Goal: Task Accomplishment & Management: Complete application form

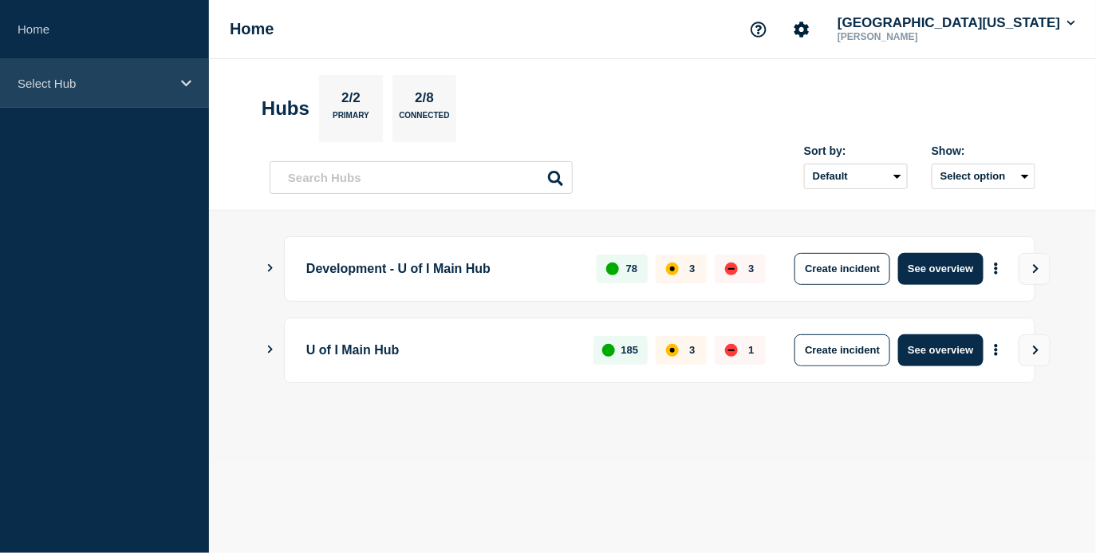
click at [47, 77] on p "Select Hub" at bounding box center [94, 84] width 153 height 14
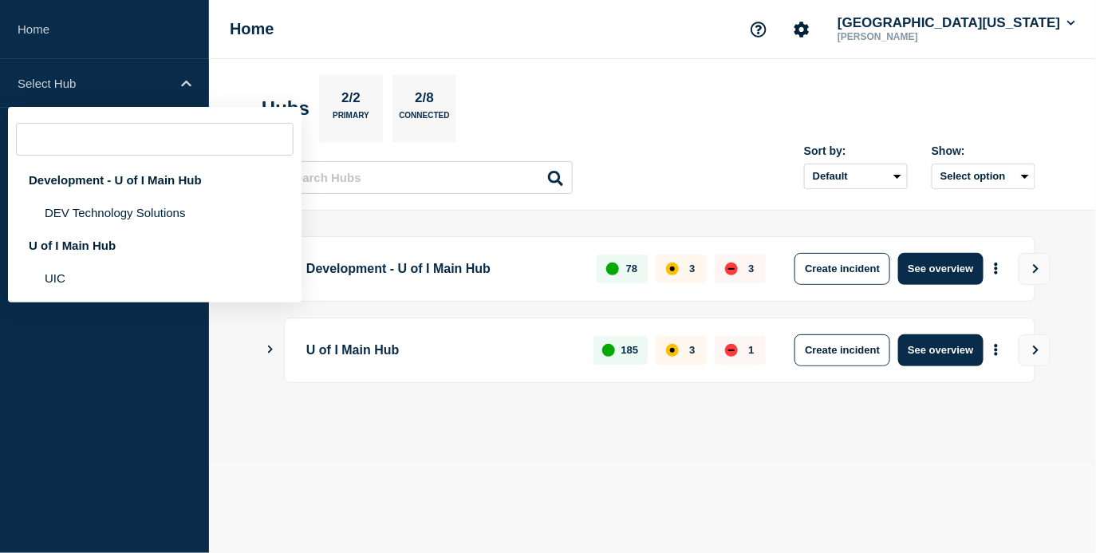
click at [846, 115] on section "Hubs 2/2 Primary 2/8 Connected" at bounding box center [652, 108] width 781 height 67
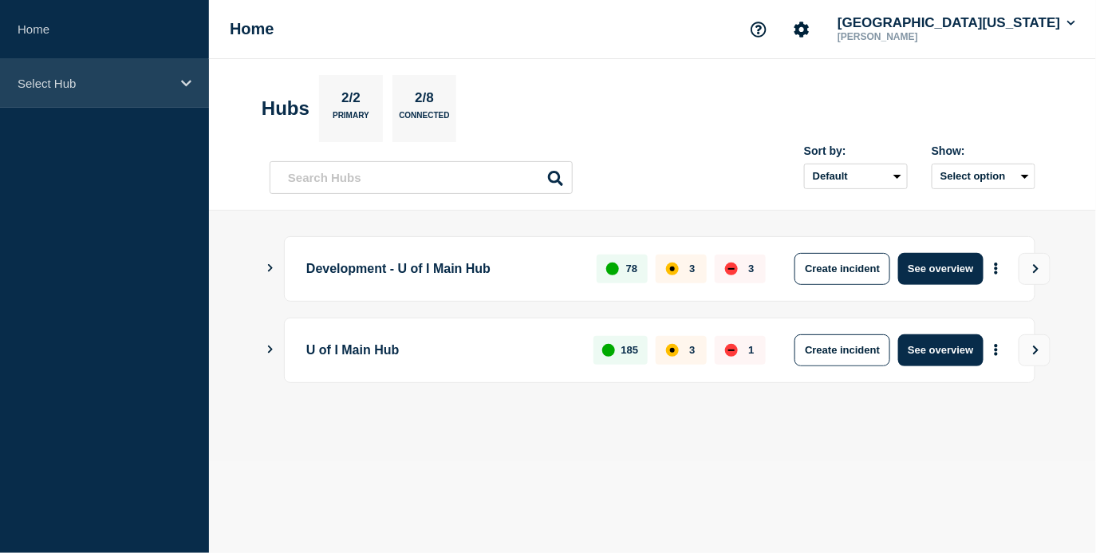
click at [134, 89] on p "Select Hub" at bounding box center [94, 84] width 153 height 14
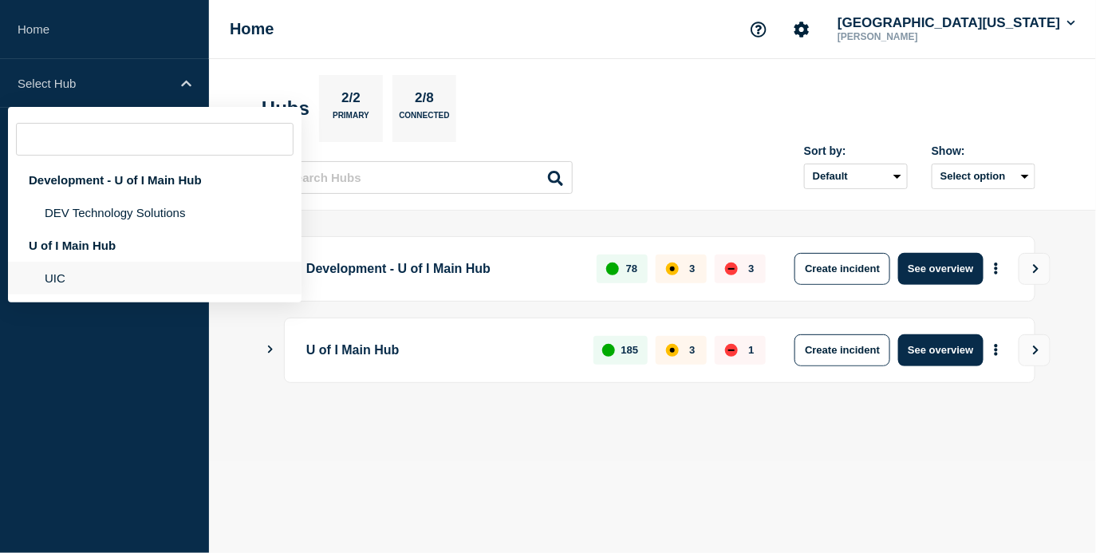
click at [122, 294] on li "UIC" at bounding box center [154, 278] width 293 height 33
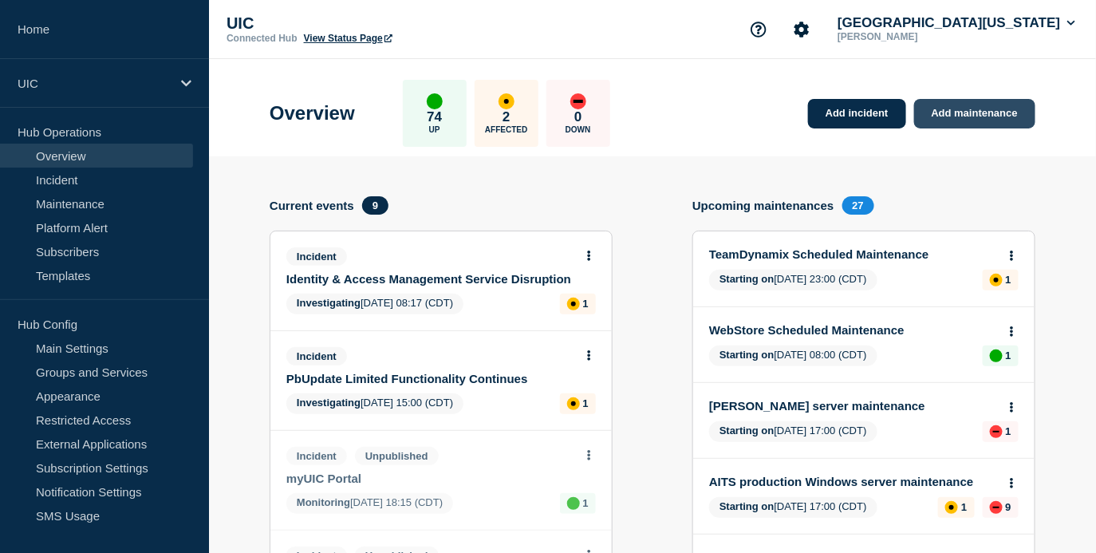
click at [946, 112] on link "Add maintenance" at bounding box center [974, 114] width 121 height 30
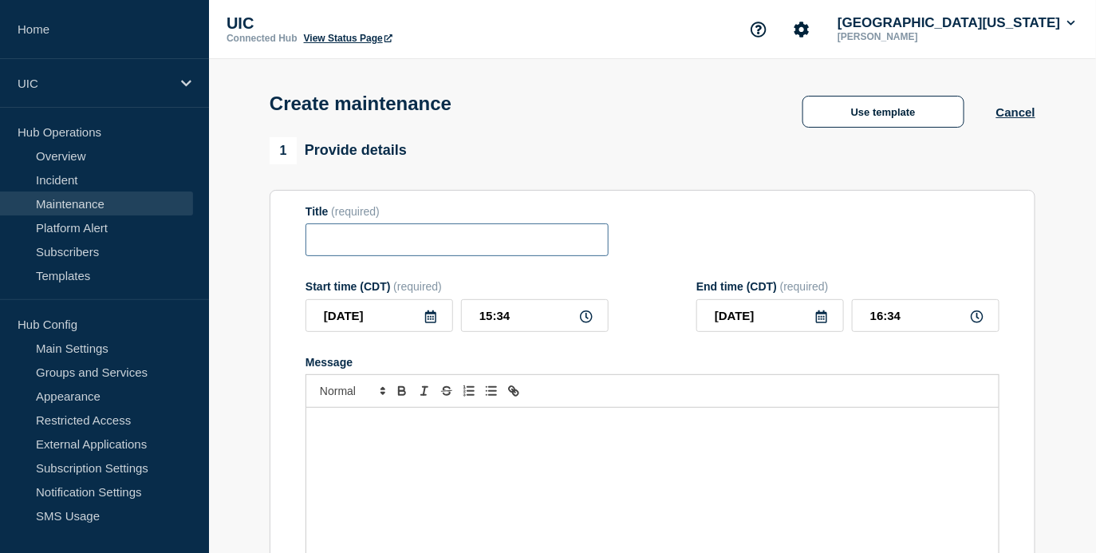
click at [400, 247] on input "Title" at bounding box center [456, 239] width 303 height 33
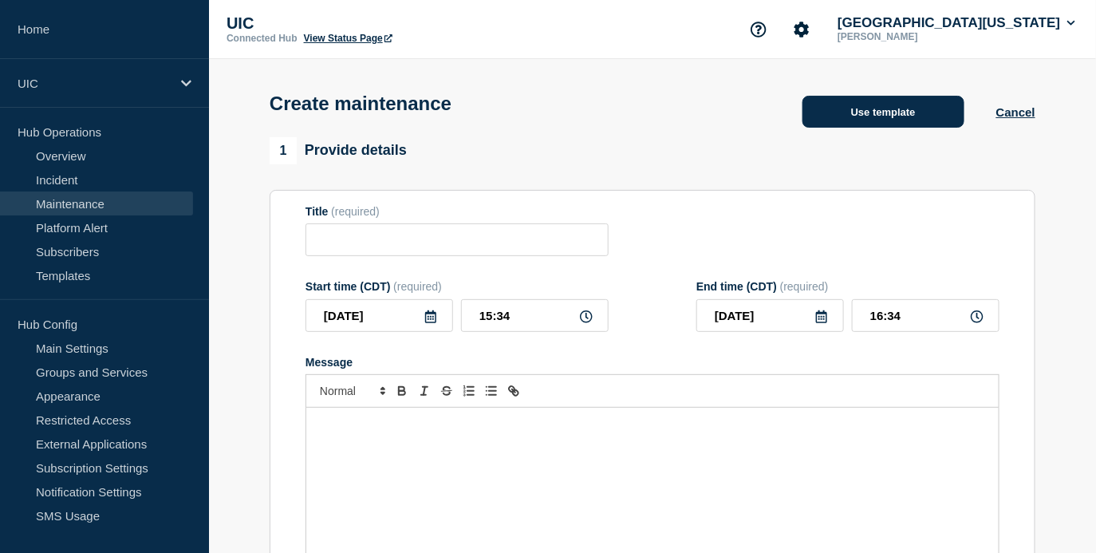
click at [878, 119] on button "Use template" at bounding box center [883, 112] width 162 height 32
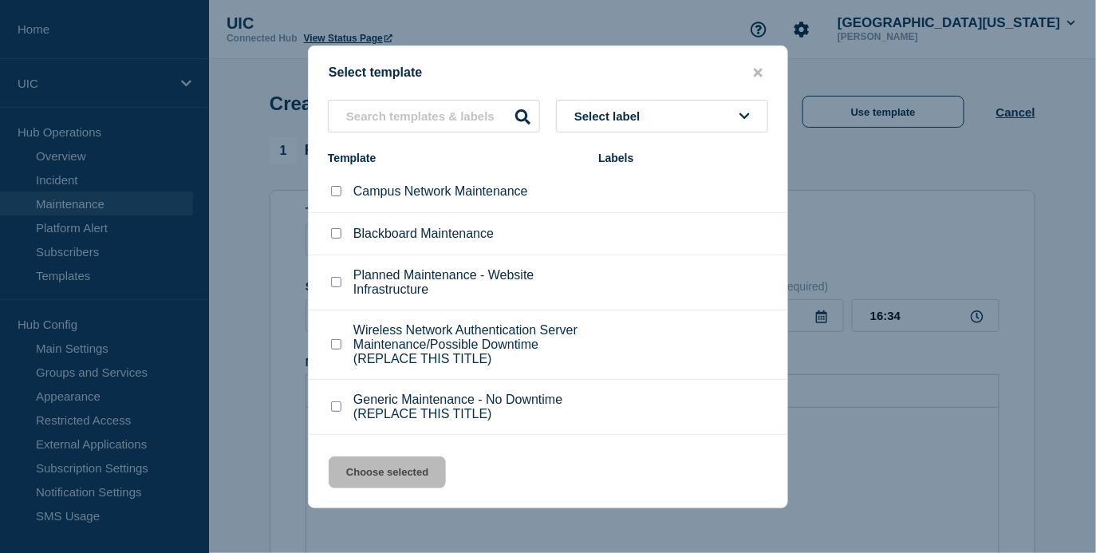
click at [443, 199] on p "Campus Network Maintenance" at bounding box center [440, 191] width 175 height 14
click at [421, 197] on p "Campus Network Maintenance" at bounding box center [440, 191] width 175 height 14
click at [336, 196] on input "Campus Network Maintenance checkbox" at bounding box center [336, 191] width 10 height 10
checkbox input "true"
click at [368, 479] on button "Choose selected" at bounding box center [387, 472] width 117 height 32
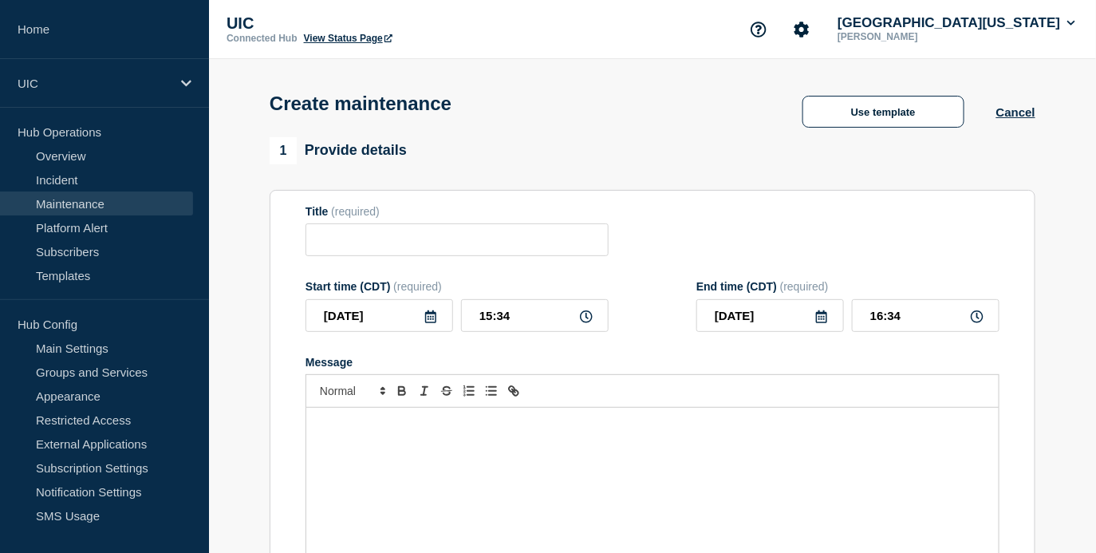
type input "Campus Network Maintenance"
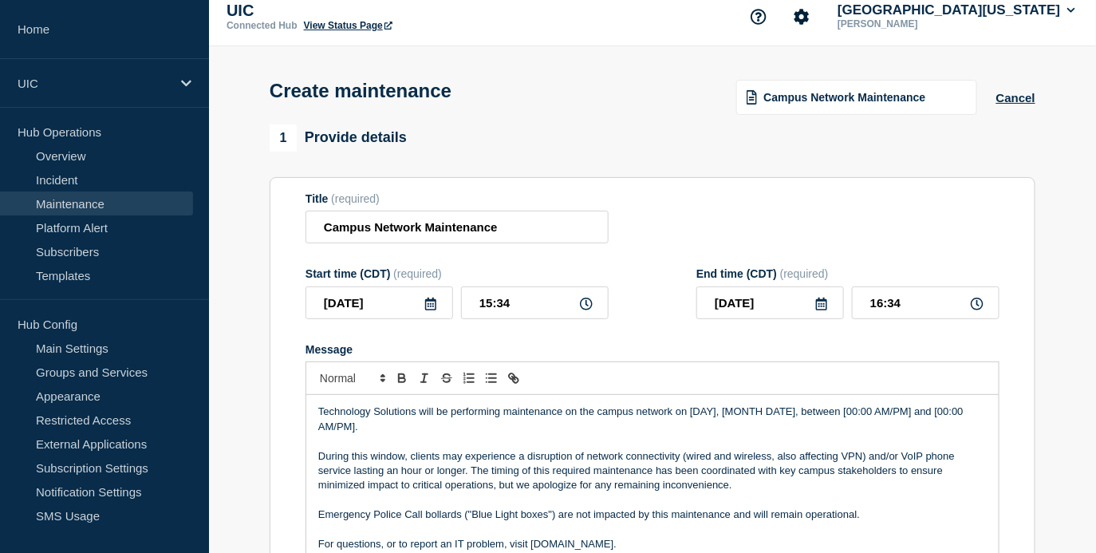
scroll to position [15, 0]
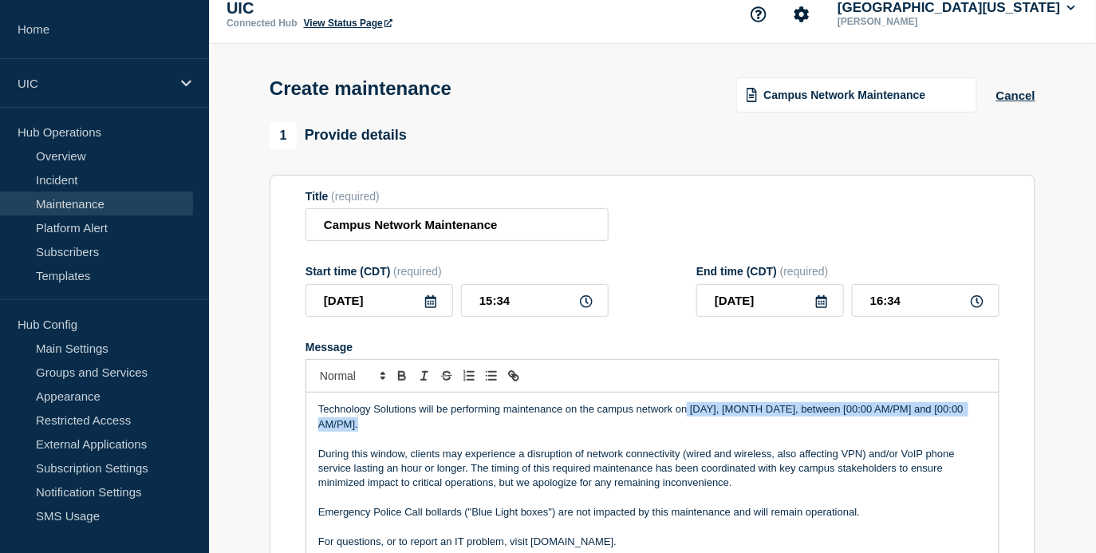
drag, startPoint x: 657, startPoint y: 439, endPoint x: 688, endPoint y: 426, distance: 33.6
click at [688, 426] on p "Technology Solutions will be performing maintenance on the campus network on [D…" at bounding box center [652, 417] width 668 height 30
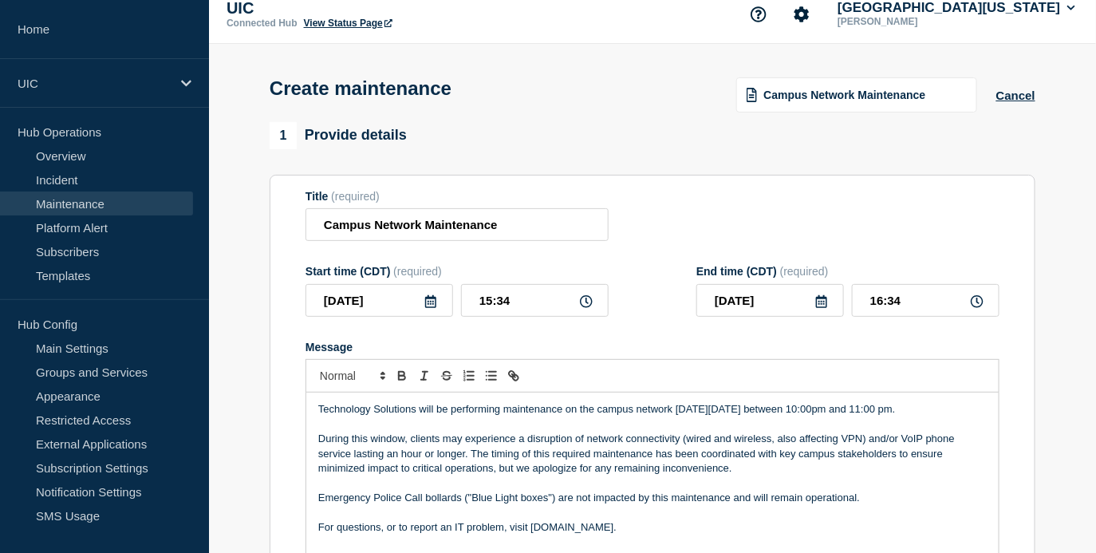
click at [889, 416] on p "Technology Solutions will be performing maintenance on the campus network [DATE…" at bounding box center [652, 409] width 668 height 14
click at [812, 416] on p "Technology Solutions will be performing maintenance on the campus network [DATE…" at bounding box center [652, 409] width 668 height 14
click at [776, 490] on p "Message" at bounding box center [652, 482] width 668 height 14
click at [969, 416] on p "Technology Solutions will be performing maintenance on the campus network [DATE…" at bounding box center [652, 409] width 668 height 14
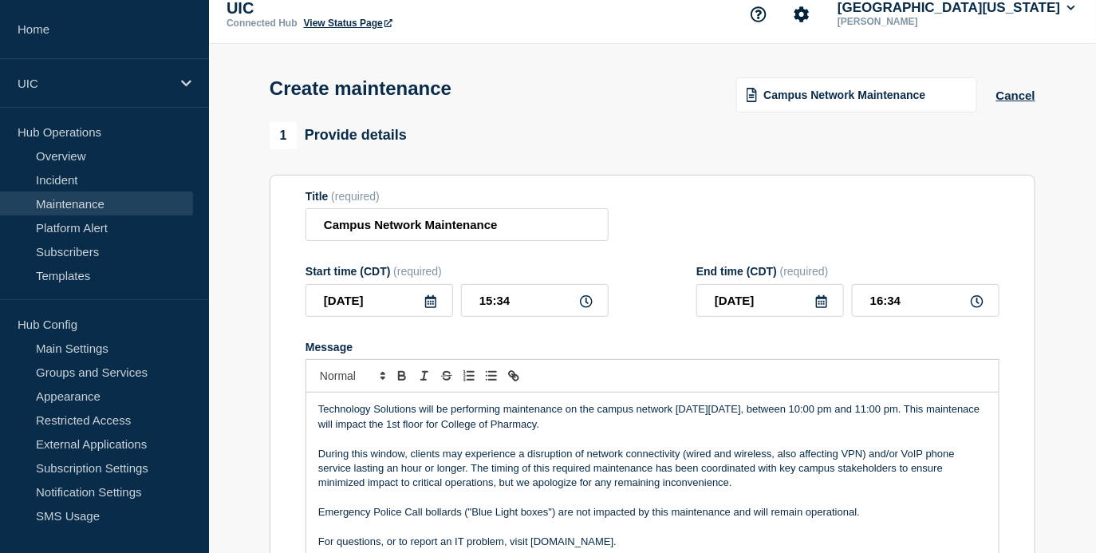
click at [533, 446] on p "Message" at bounding box center [652, 438] width 668 height 14
click at [533, 431] on p "Technology Solutions will be performing maintenance on the campus network [DATE…" at bounding box center [652, 417] width 668 height 30
click at [640, 431] on p "Technology Solutions will be performing maintenance on the campus network [DATE…" at bounding box center [652, 417] width 668 height 30
click at [478, 426] on p "Technology Solutions will be performing maintenance on the campus network [DATE…" at bounding box center [652, 417] width 668 height 30
click at [633, 431] on p "Technology Solutions will perform maintenance on the campus network [DATE][DATE…" at bounding box center [652, 417] width 668 height 30
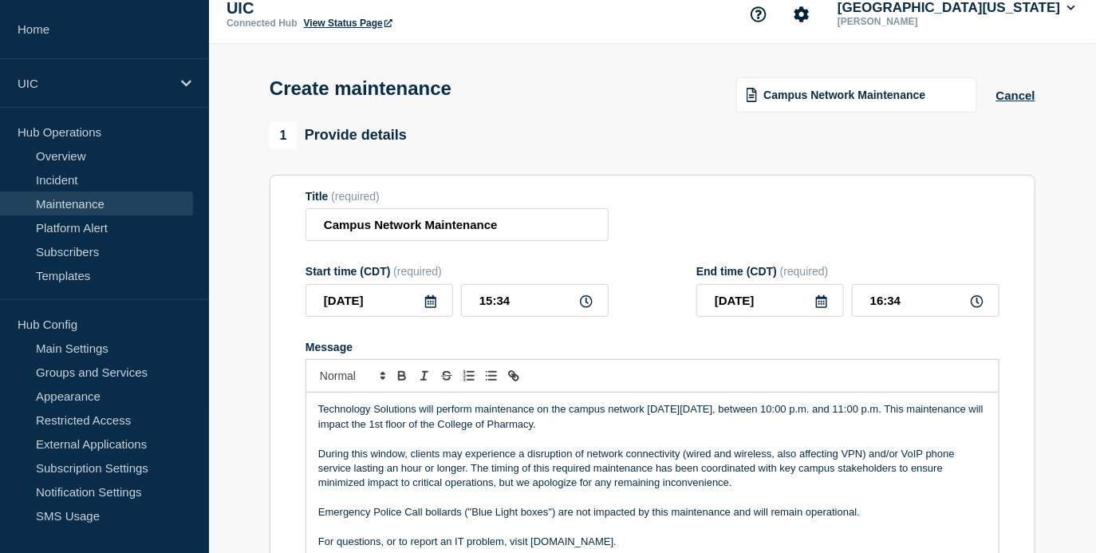
click at [407, 468] on p "During this window, clients may experience a disruption of network connectivity…" at bounding box center [652, 469] width 668 height 44
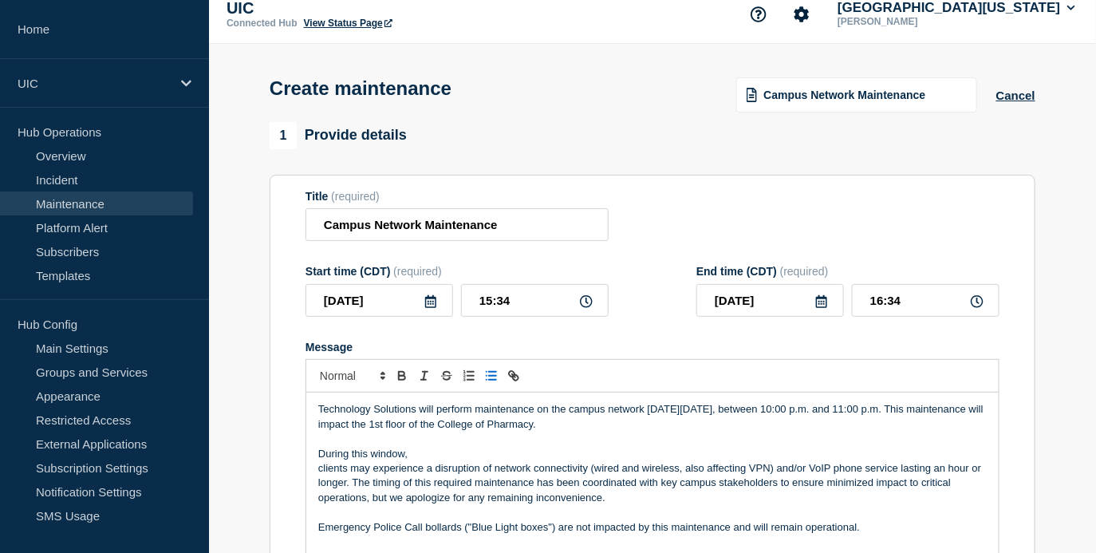
click at [490, 376] on line "Toggle bulleted list" at bounding box center [492, 376] width 7 height 0
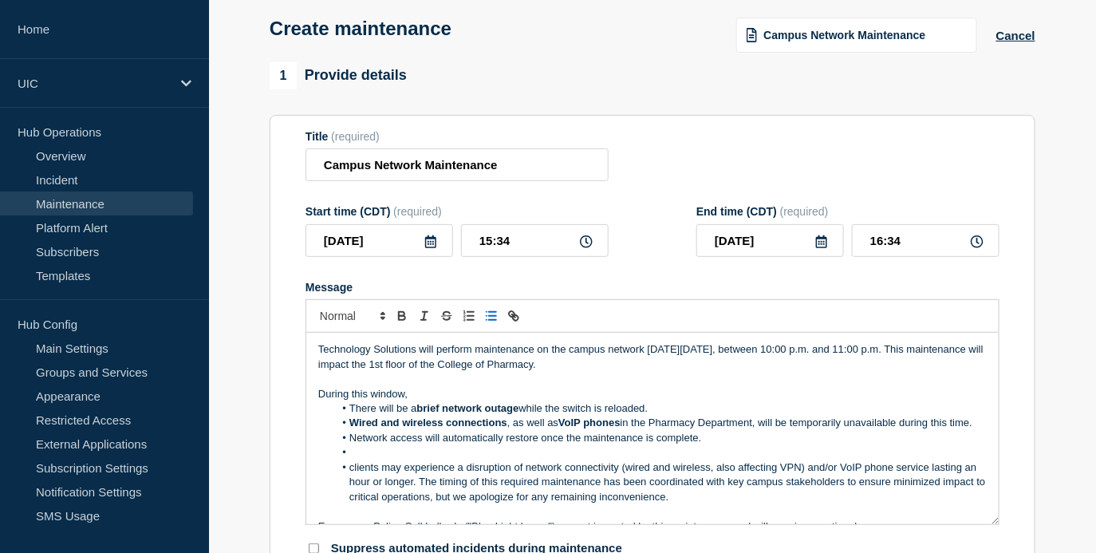
scroll to position [76, 0]
drag, startPoint x: 651, startPoint y: 419, endPoint x: 526, endPoint y: 416, distance: 125.2
click at [526, 415] on li "There will be a brief network outage while the switch is reloaded." at bounding box center [660, 407] width 653 height 14
click at [432, 459] on li "Message" at bounding box center [660, 451] width 653 height 14
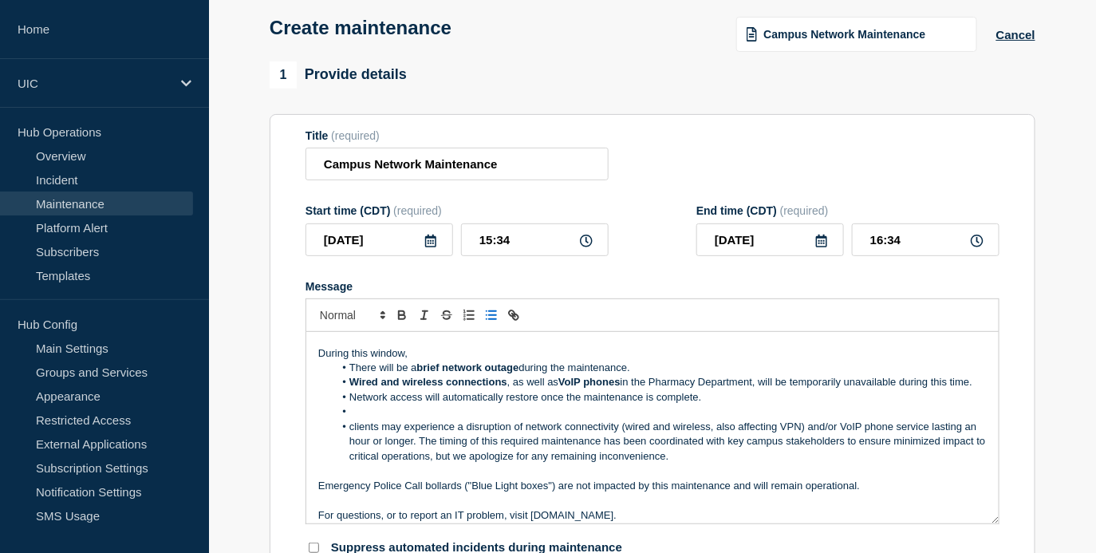
scroll to position [48, 0]
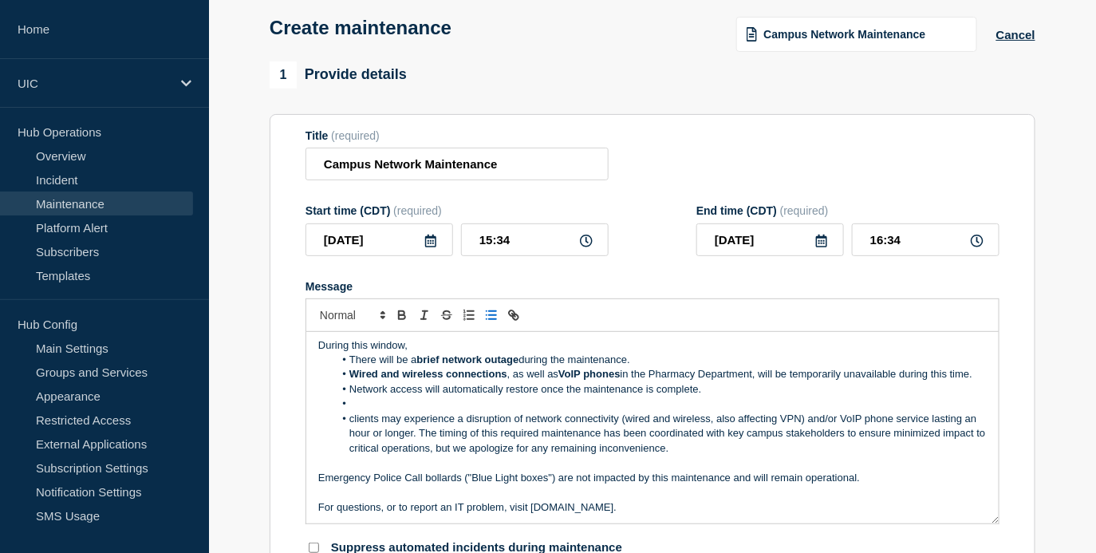
drag, startPoint x: 675, startPoint y: 464, endPoint x: 337, endPoint y: 425, distance: 340.4
click at [337, 425] on ol "There will be a brief network outage during the maintenance. Wired and wireless…" at bounding box center [652, 403] width 668 height 103
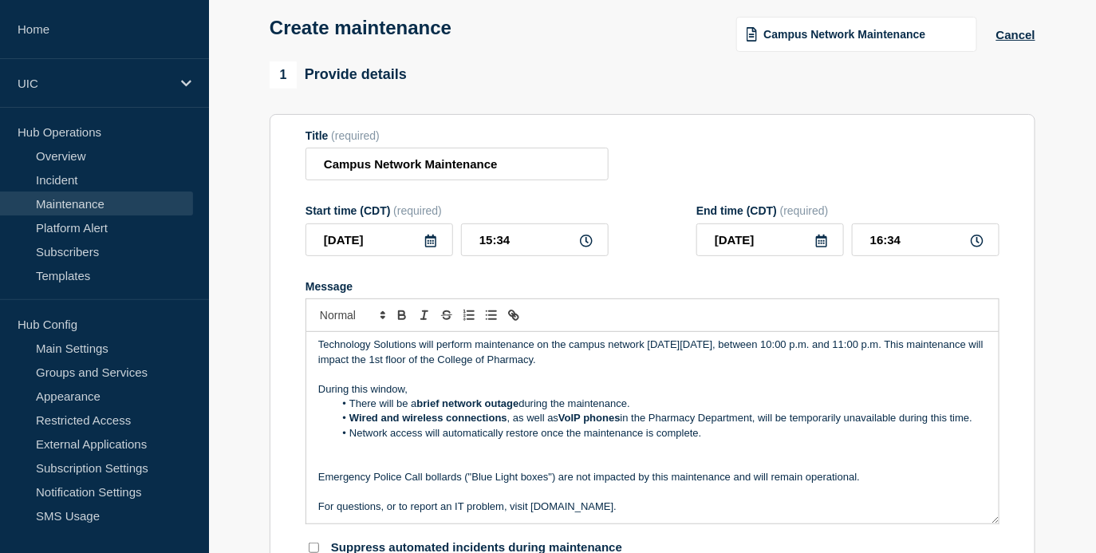
scroll to position [0, 0]
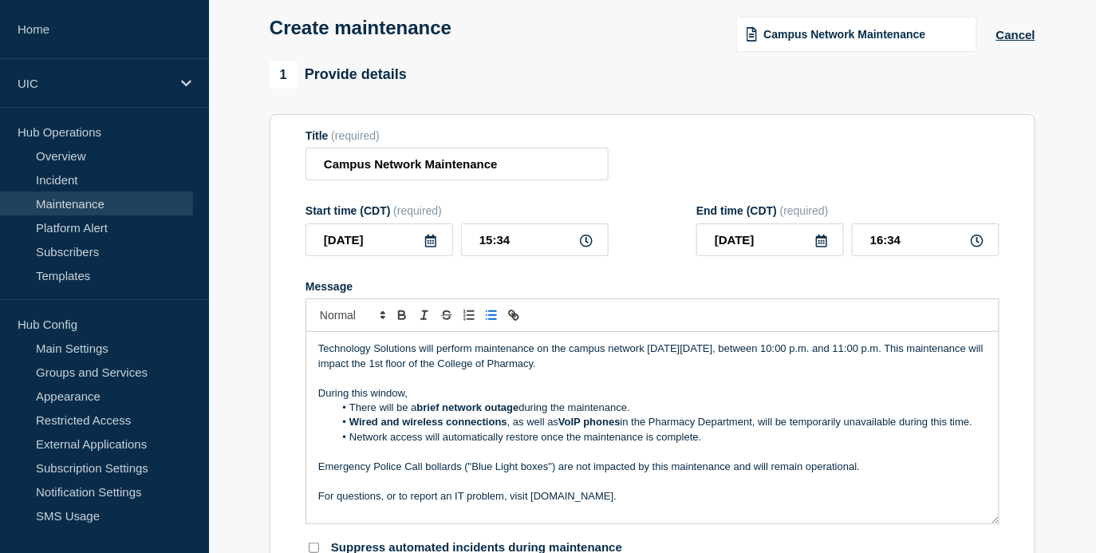
click at [355, 503] on p "For questions, or to report an IT problem, visit [DOMAIN_NAME]." at bounding box center [652, 496] width 668 height 14
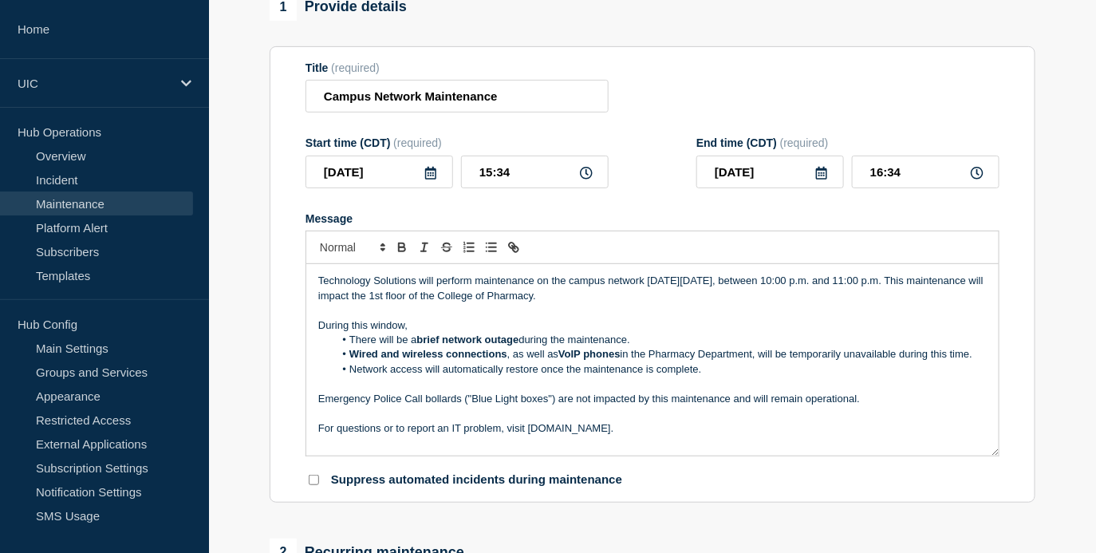
scroll to position [151, 0]
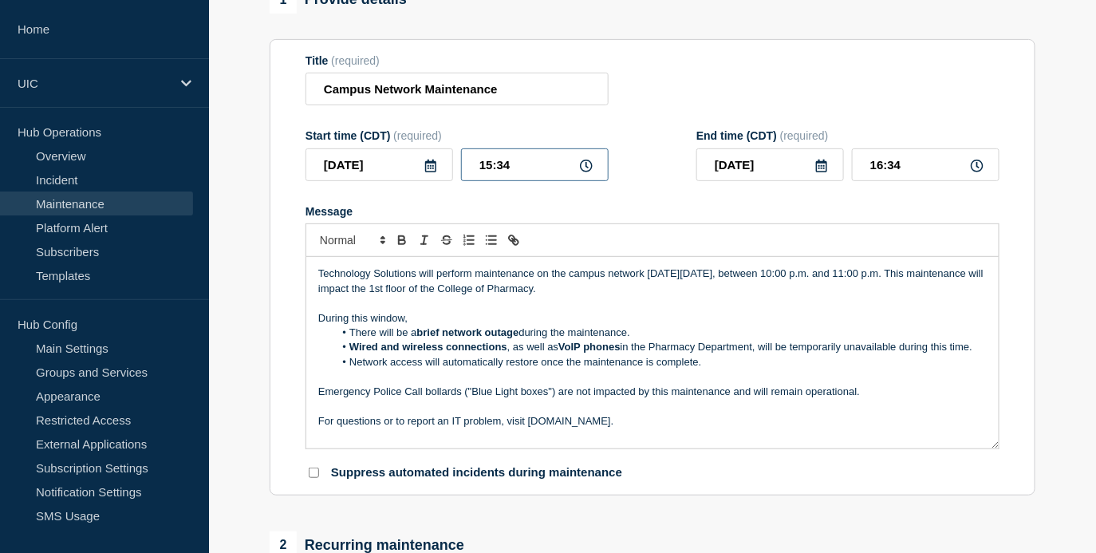
click at [559, 181] on input "15:34" at bounding box center [535, 164] width 148 height 33
drag, startPoint x: 515, startPoint y: 183, endPoint x: 420, endPoint y: 182, distance: 94.9
click at [420, 181] on div "[DATE] 15:34" at bounding box center [456, 164] width 303 height 33
type input "10:00"
type input "11:00"
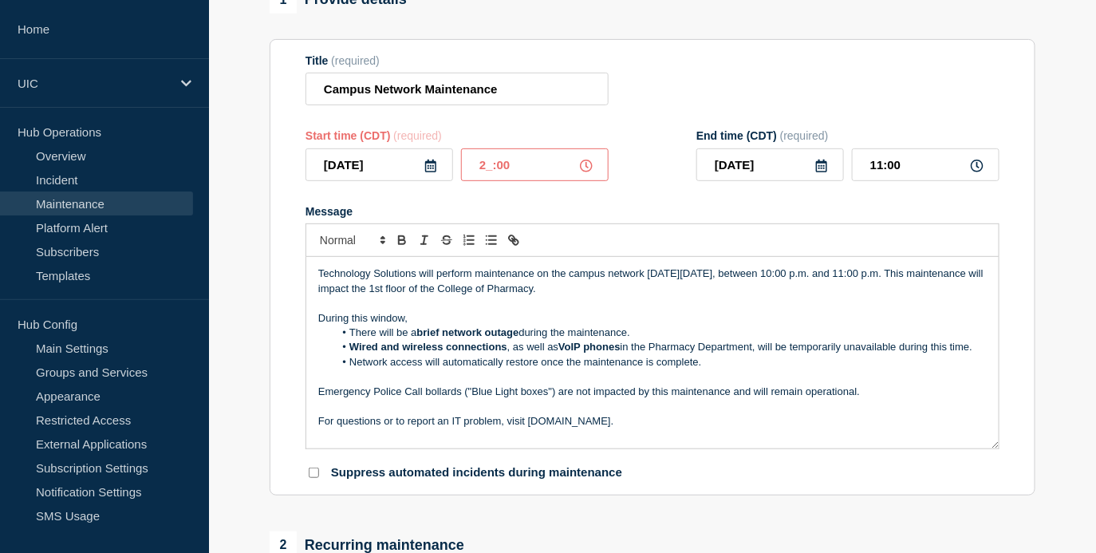
type input "22:00"
type input "23:00"
click at [504, 94] on input "Campus Network Maintenance" at bounding box center [456, 89] width 303 height 33
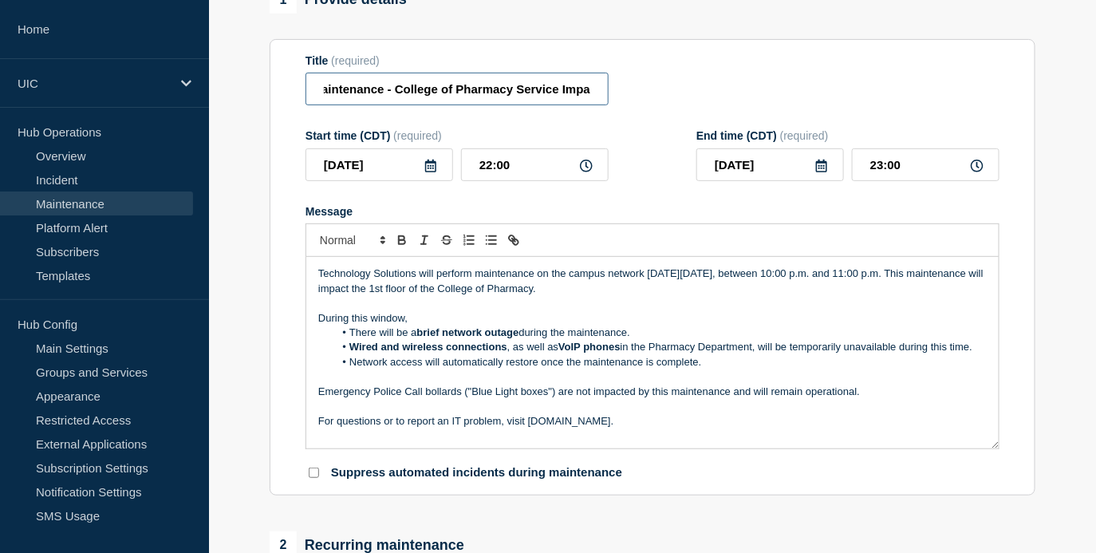
scroll to position [0, 118]
click at [511, 96] on input "Campus Network Maintenance - College of Pharmacy Service Impact" at bounding box center [456, 89] width 303 height 33
drag, startPoint x: 508, startPoint y: 96, endPoint x: 278, endPoint y: 89, distance: 230.5
click at [278, 89] on section "Title (required) Campus Network Maintenance - College of Pharmacy (1st Floor) S…" at bounding box center [653, 267] width 766 height 457
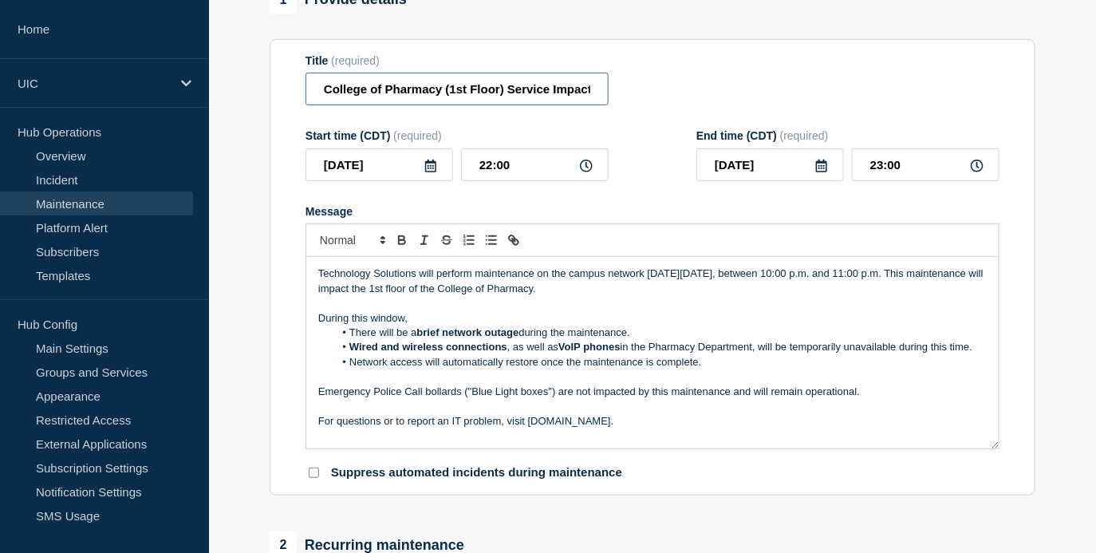
click at [507, 95] on input "College of Pharmacy (1st Floor) Service Impact" at bounding box center [456, 89] width 303 height 33
drag, startPoint x: 506, startPoint y: 99, endPoint x: 608, endPoint y: 100, distance: 102.1
click at [608, 100] on div "Title (required) College of Pharmacy (1st Floor) Service Impact" at bounding box center [652, 80] width 694 height 52
drag, startPoint x: 501, startPoint y: 93, endPoint x: 441, endPoint y: 93, distance: 59.8
click at [441, 93] on input "College of Pharmacy (1st Floor) Network Maintenance" at bounding box center [456, 89] width 303 height 33
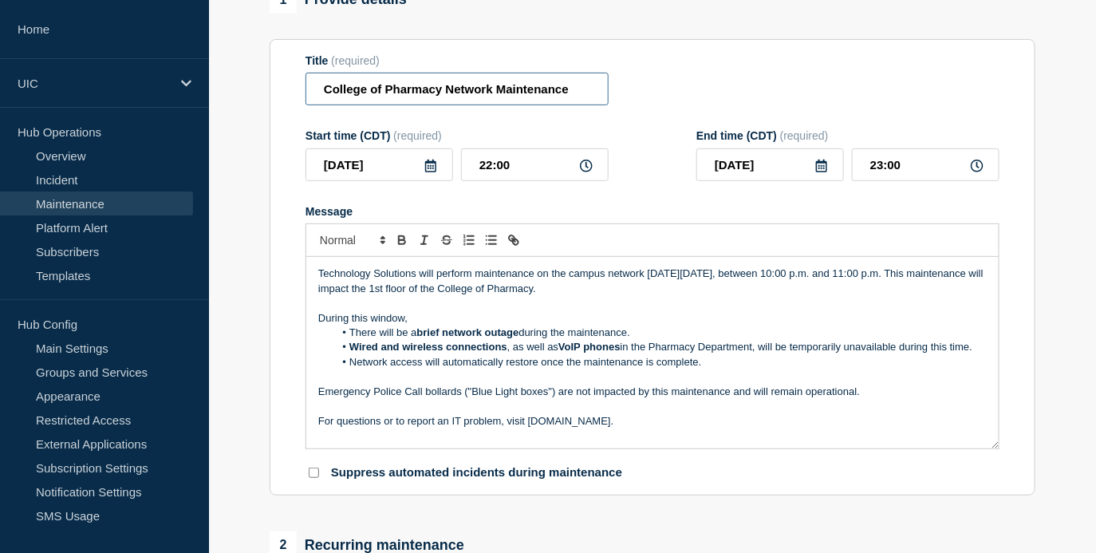
paste input "(1st Floor)"
click at [435, 102] on input "College of Pharmacy Network Maintenance (1st Floor)" at bounding box center [456, 89] width 303 height 33
drag, startPoint x: 613, startPoint y: 305, endPoint x: 516, endPoint y: 305, distance: 97.3
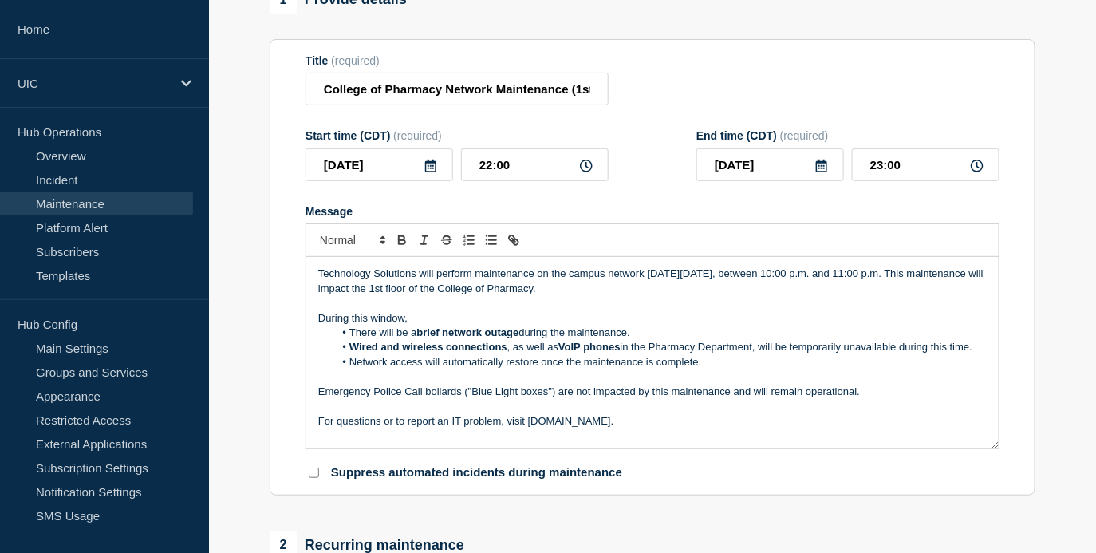
click at [516, 296] on p "Technology Solutions will perform maintenance on the campus network [DATE][DATE…" at bounding box center [652, 281] width 668 height 30
click at [439, 105] on input "College of Pharmacy Network Maintenance (1st Floor)" at bounding box center [456, 89] width 303 height 33
drag, startPoint x: 439, startPoint y: 99, endPoint x: 321, endPoint y: 96, distance: 117.2
click at [321, 96] on input "College of Pharmacy Network Maintenance (1st Floor)" at bounding box center [456, 89] width 303 height 33
click at [449, 93] on input "Network Maintenance (1st Floor)" at bounding box center [456, 89] width 303 height 33
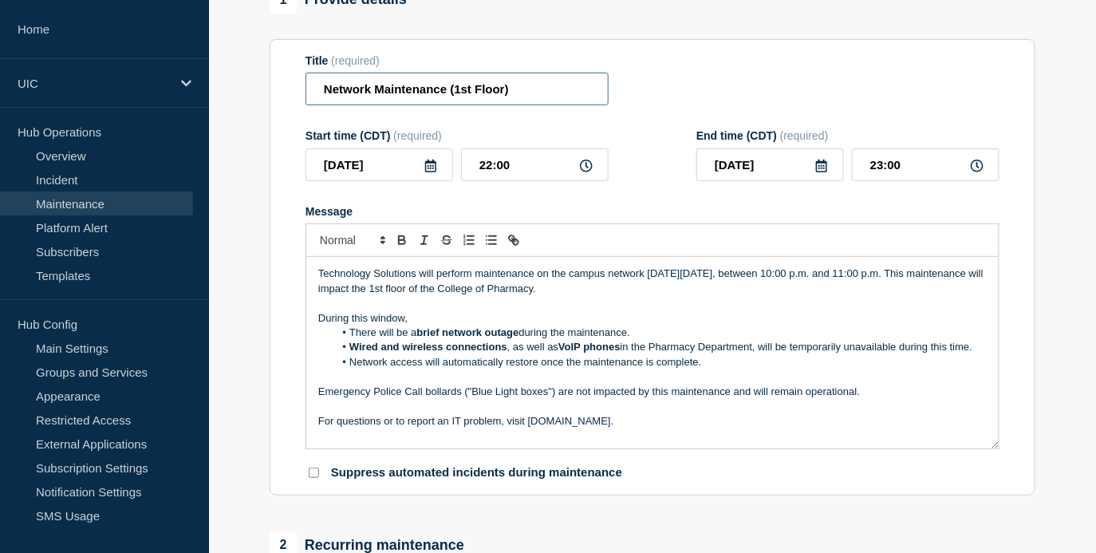
type input "College of Pharmacy Network Maintenance (1st Floor)"
click at [452, 102] on input "College of Pharmacy Network Maintenance (1st Floor)" at bounding box center [456, 89] width 303 height 33
drag, startPoint x: 959, startPoint y: 290, endPoint x: 379, endPoint y: 308, distance: 580.8
click at [379, 296] on p "Technology Solutions will perform maintenance on the campus network [DATE][DATE…" at bounding box center [652, 281] width 668 height 30
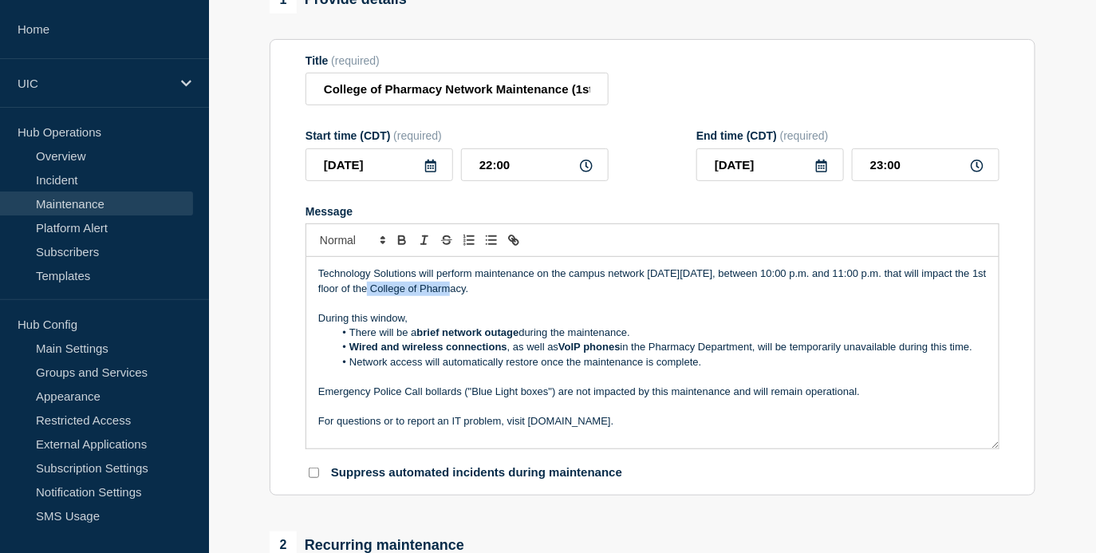
drag, startPoint x: 455, startPoint y: 305, endPoint x: 388, endPoint y: 304, distance: 67.0
click at [388, 296] on p "Technology Solutions will perform maintenance on the campus network [DATE][DATE…" at bounding box center [652, 281] width 668 height 30
click at [369, 296] on p "Technology Solutions will perform maintenance on the campus network [DATE][DATE…" at bounding box center [652, 281] width 668 height 30
click at [329, 296] on p "Technology Solutions will perform maintenance on the campus network [DATE][DATE…" at bounding box center [652, 281] width 668 height 30
click at [431, 325] on p "During this window," at bounding box center [652, 318] width 668 height 14
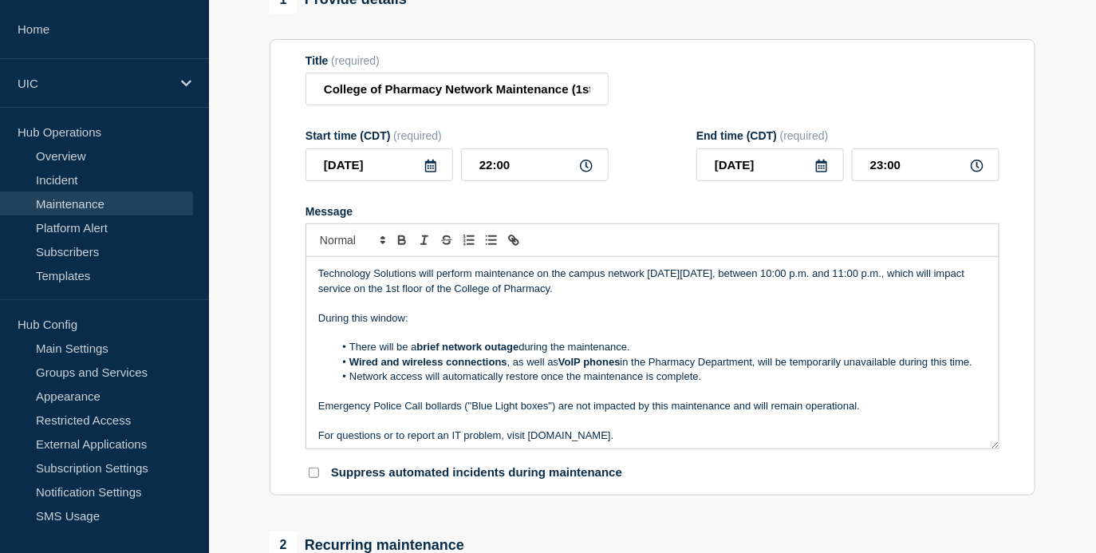
click at [632, 354] on li "There will be a brief network outage during the maintenance." at bounding box center [660, 347] width 653 height 14
click at [393, 325] on p "During this window:" at bounding box center [652, 318] width 668 height 14
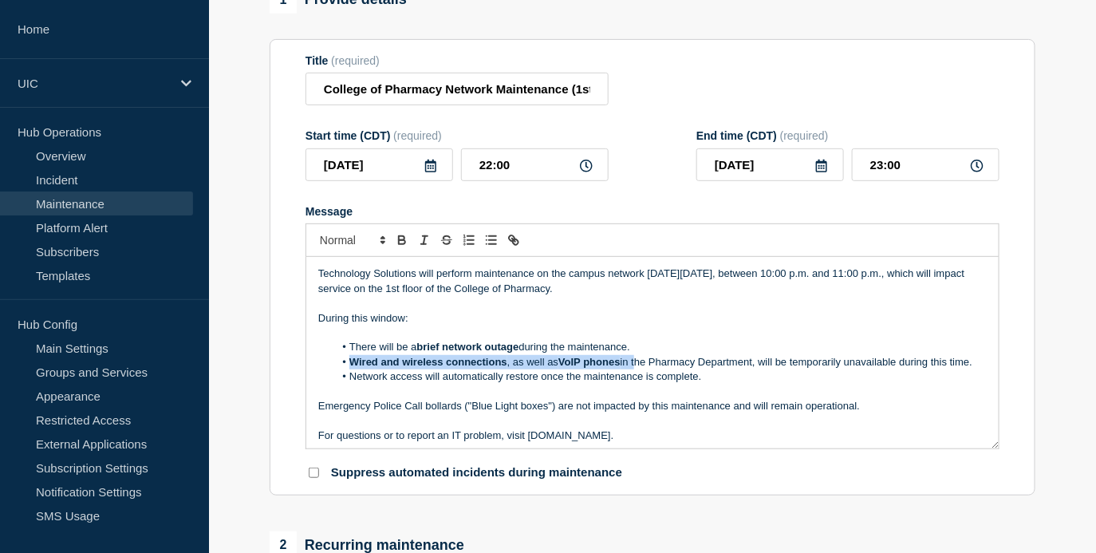
drag, startPoint x: 637, startPoint y: 384, endPoint x: 315, endPoint y: 376, distance: 322.3
click at [315, 376] on div "Technology Solutions will perform maintenance on the campus network [DATE][DATE…" at bounding box center [652, 352] width 692 height 191
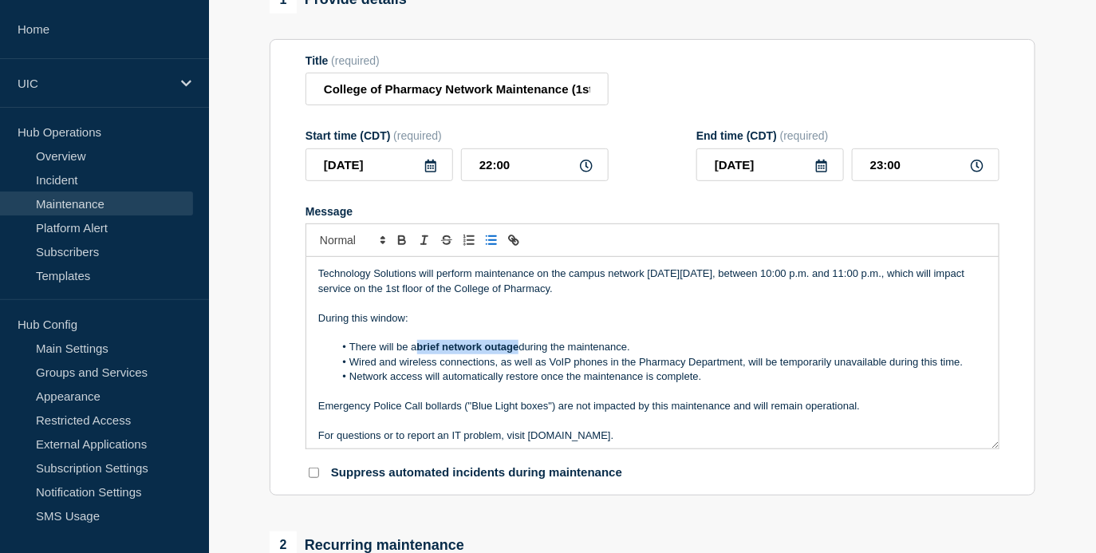
drag, startPoint x: 522, startPoint y: 357, endPoint x: 420, endPoint y: 356, distance: 101.3
click at [420, 352] on strong "brief network outage" at bounding box center [468, 347] width 102 height 12
click at [536, 384] on li "Network access will automatically restore once the maintenance is complete." at bounding box center [660, 376] width 653 height 14
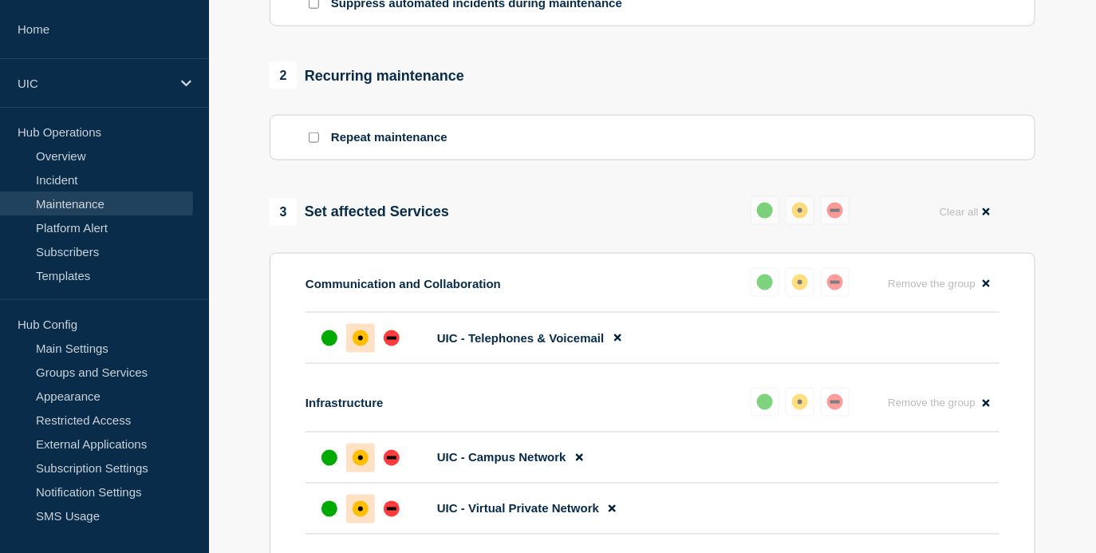
scroll to position [659, 0]
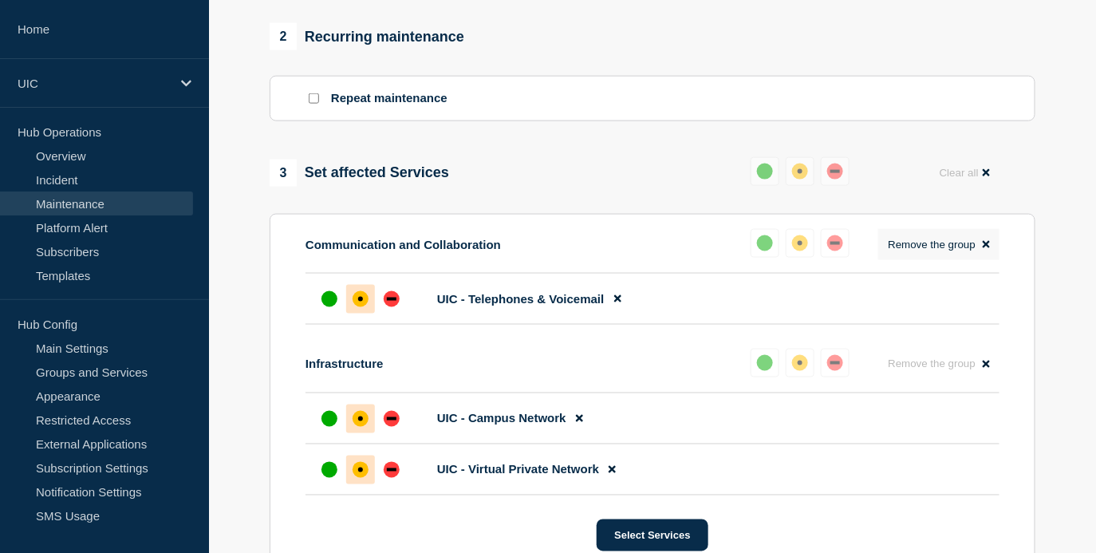
click at [990, 250] on icon at bounding box center [985, 244] width 7 height 10
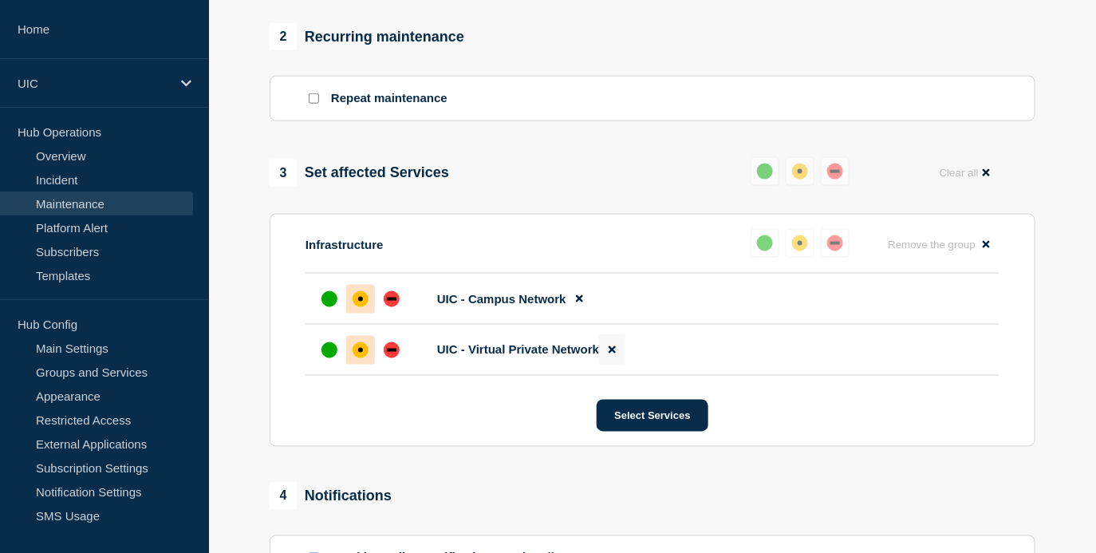
click at [615, 354] on icon at bounding box center [611, 350] width 7 height 7
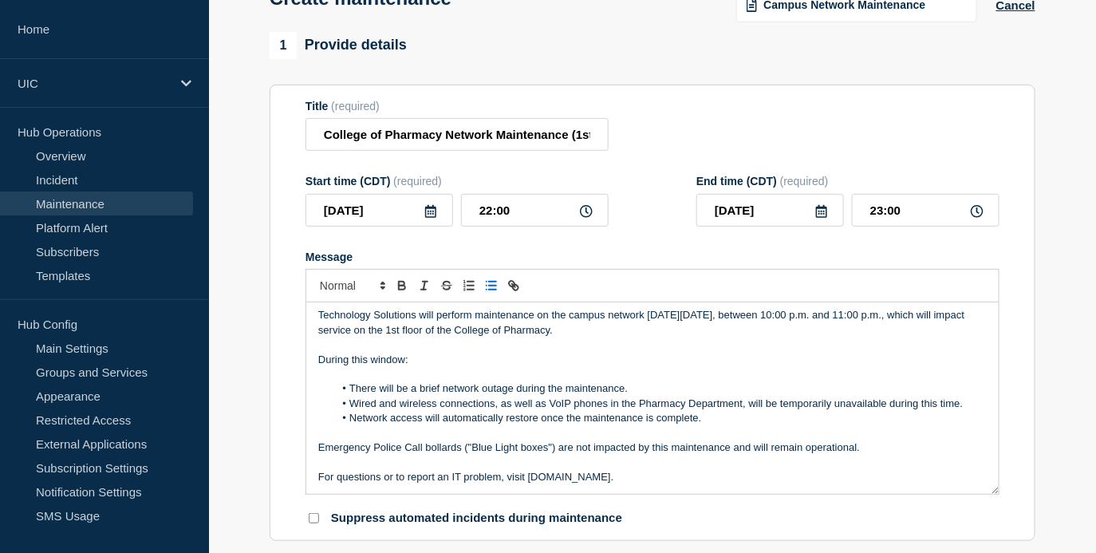
scroll to position [119, 0]
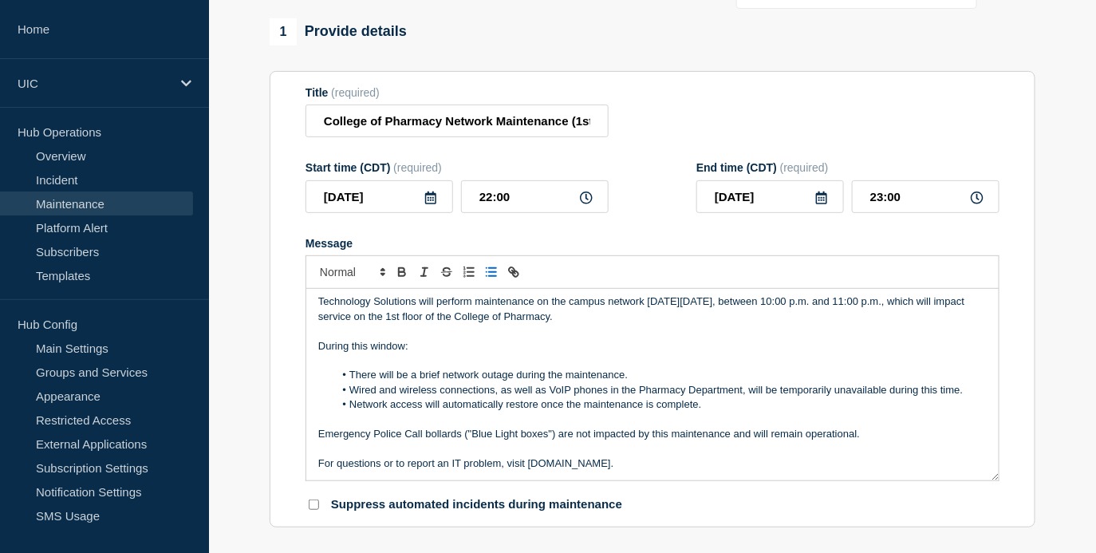
click at [470, 313] on p "Technology Solutions will perform maintenance on the campus network [DATE][DATE…" at bounding box center [652, 309] width 668 height 30
click at [498, 289] on div at bounding box center [652, 271] width 694 height 33
click at [498, 314] on p "Technology Solutions will perform emregency maintenance on the campus network […" at bounding box center [652, 309] width 668 height 30
click at [500, 323] on p "Technology Solutions will perform emregency maintenance on the campus network […" at bounding box center [652, 309] width 668 height 30
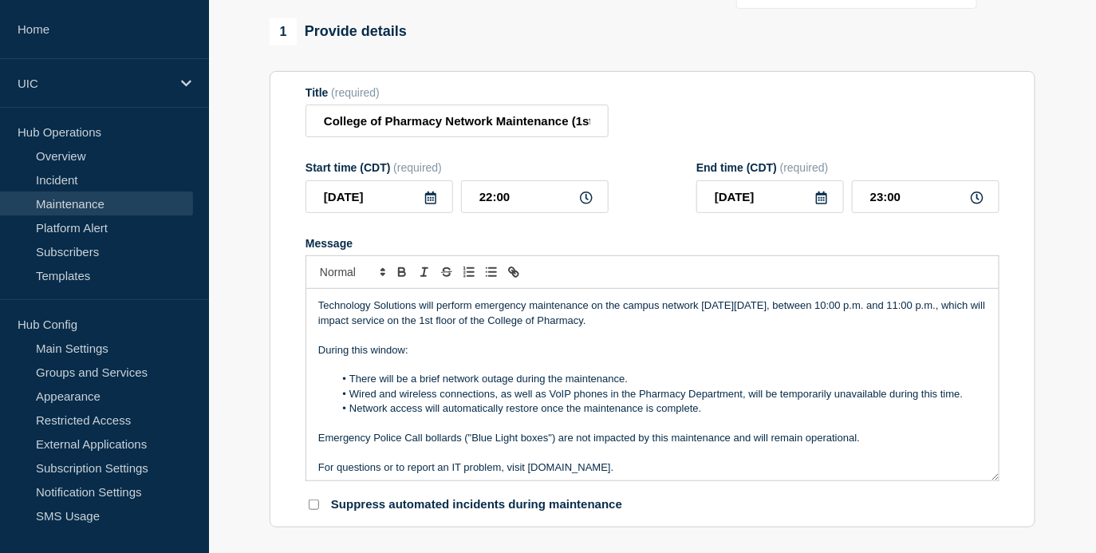
drag, startPoint x: 676, startPoint y: 333, endPoint x: 289, endPoint y: 311, distance: 387.4
click at [289, 311] on section "Title (required) College of Pharmacy Network Maintenance (1st Floor) Start time…" at bounding box center [653, 299] width 766 height 457
copy p "Technology Solutions will perform emergency maintenance on the campus network […"
click at [458, 328] on p "Technology Solutions will conduct emergency maintenance on the campus network […" at bounding box center [652, 313] width 668 height 30
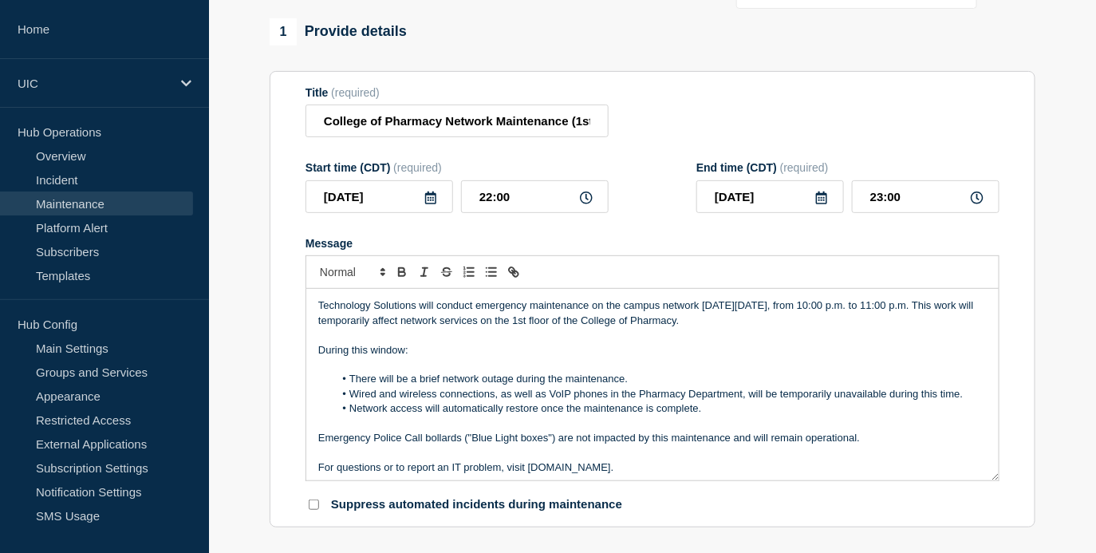
click at [455, 320] on p "Technology Solutions will conduct emergency maintenance on the campus network […" at bounding box center [652, 313] width 668 height 30
click at [348, 328] on p "Technology Solutions will perform emergency maintenance on the campus network […" at bounding box center [652, 313] width 668 height 30
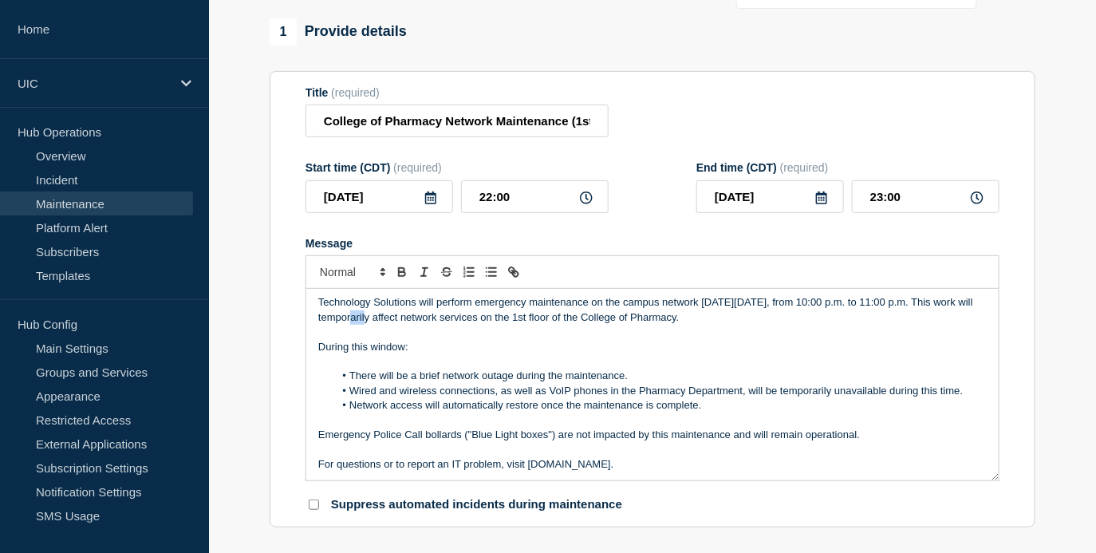
scroll to position [4, 0]
click at [364, 368] on p "Message" at bounding box center [652, 360] width 668 height 14
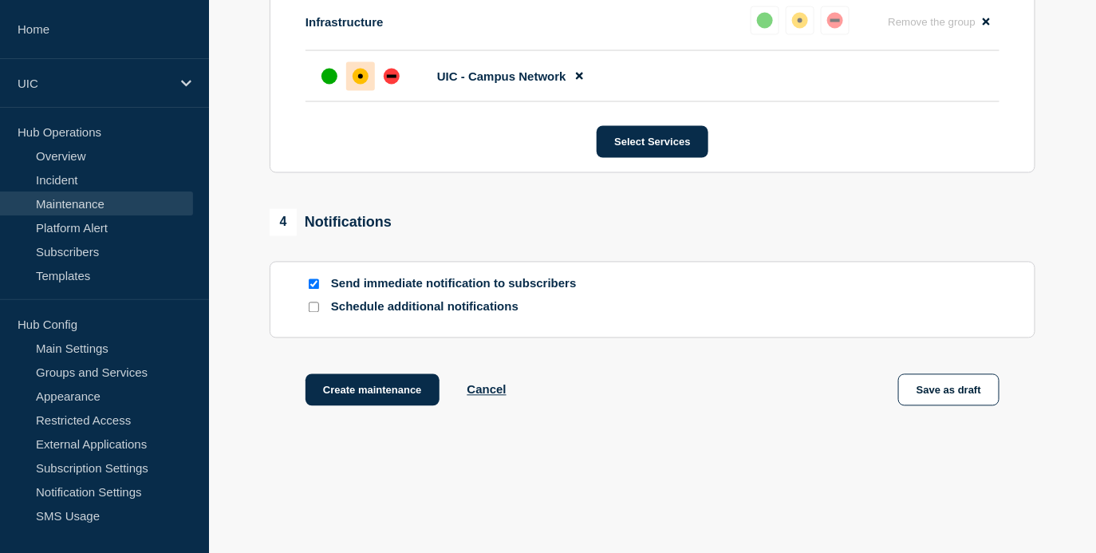
scroll to position [930, 0]
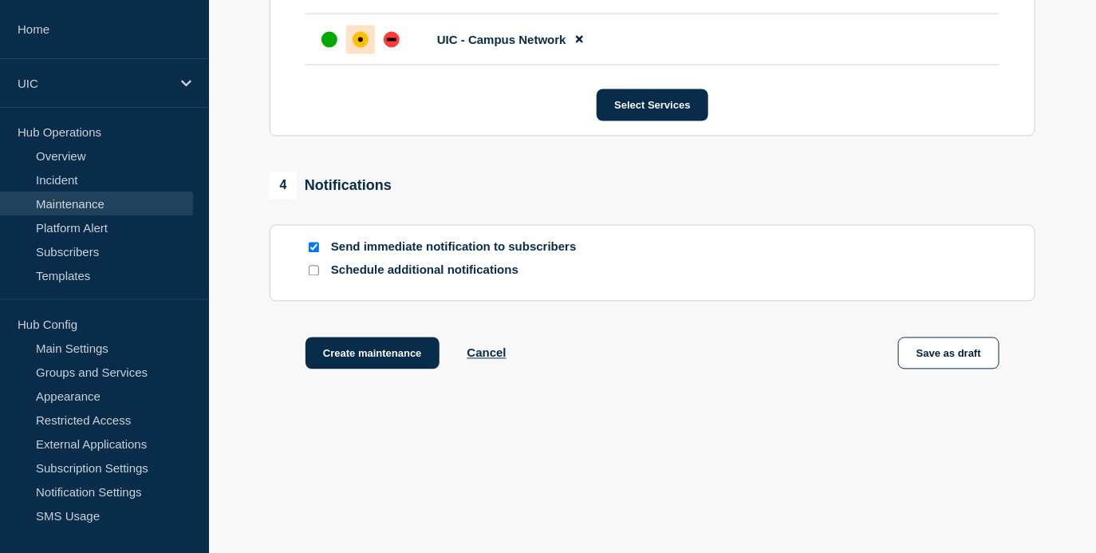
click at [364, 369] on button "Create maintenance" at bounding box center [372, 353] width 134 height 32
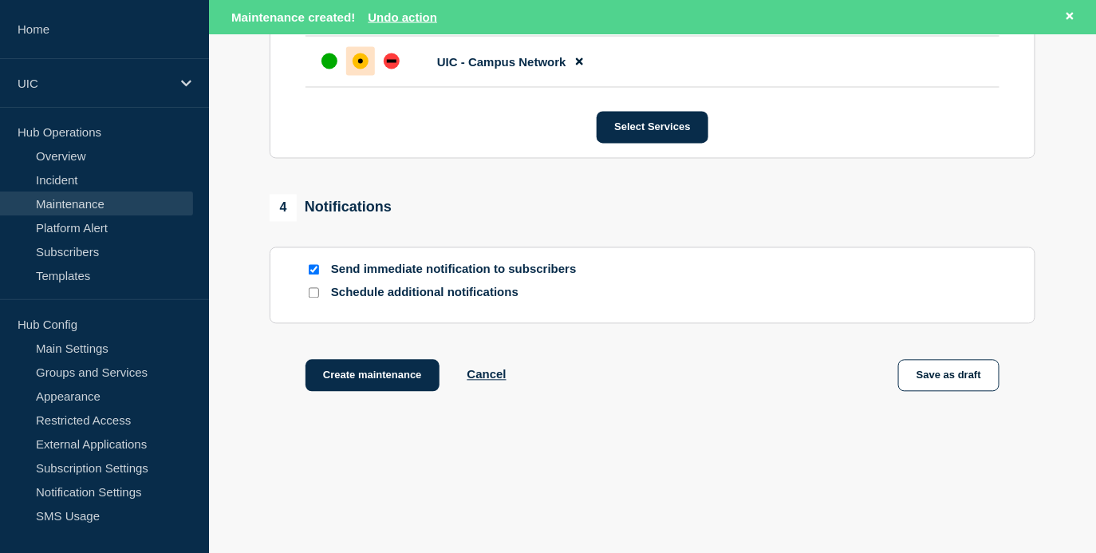
scroll to position [963, 0]
